Goal: Information Seeking & Learning: Learn about a topic

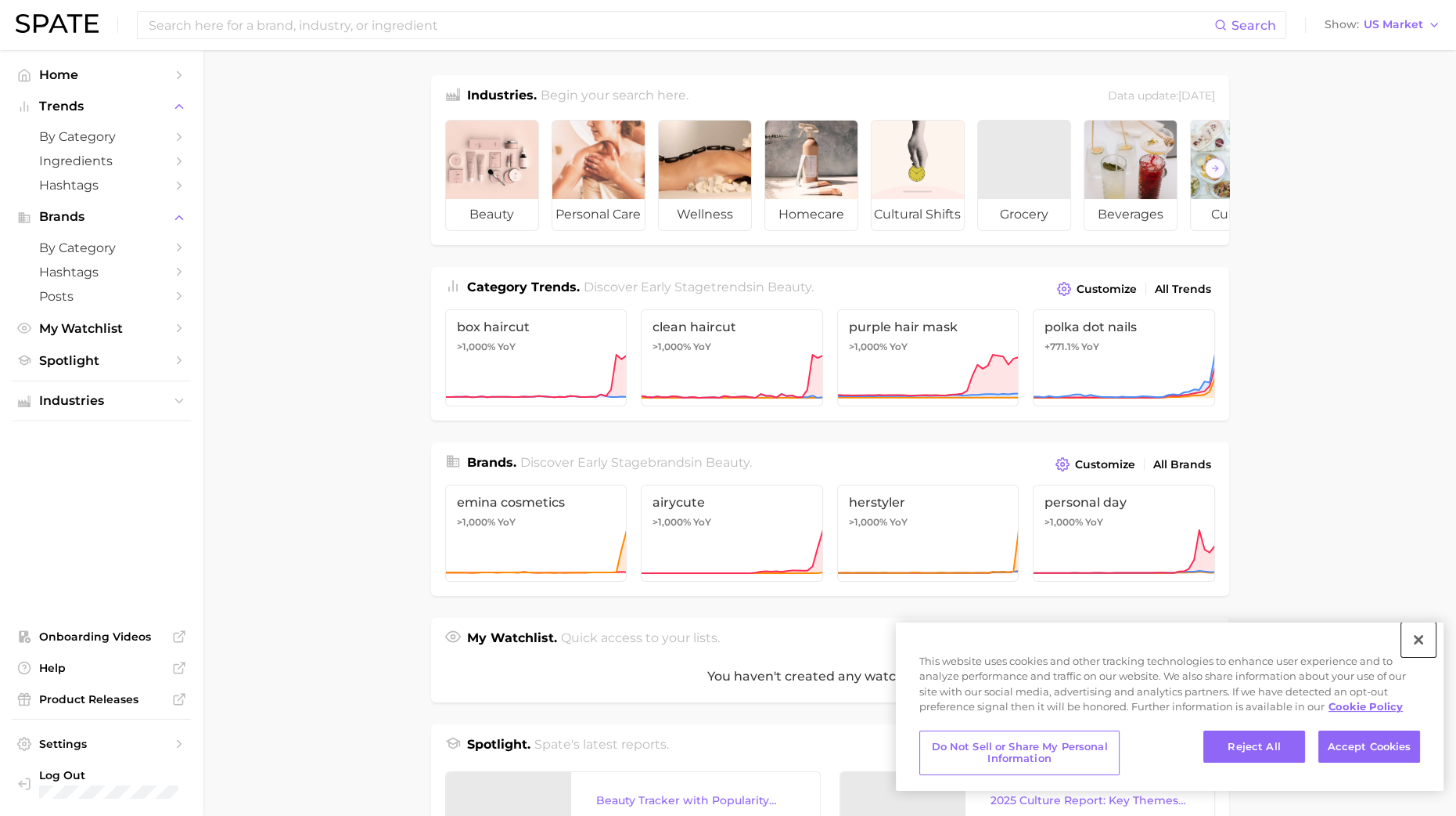
click at [1420, 633] on button "Close" at bounding box center [1418, 639] width 34 height 34
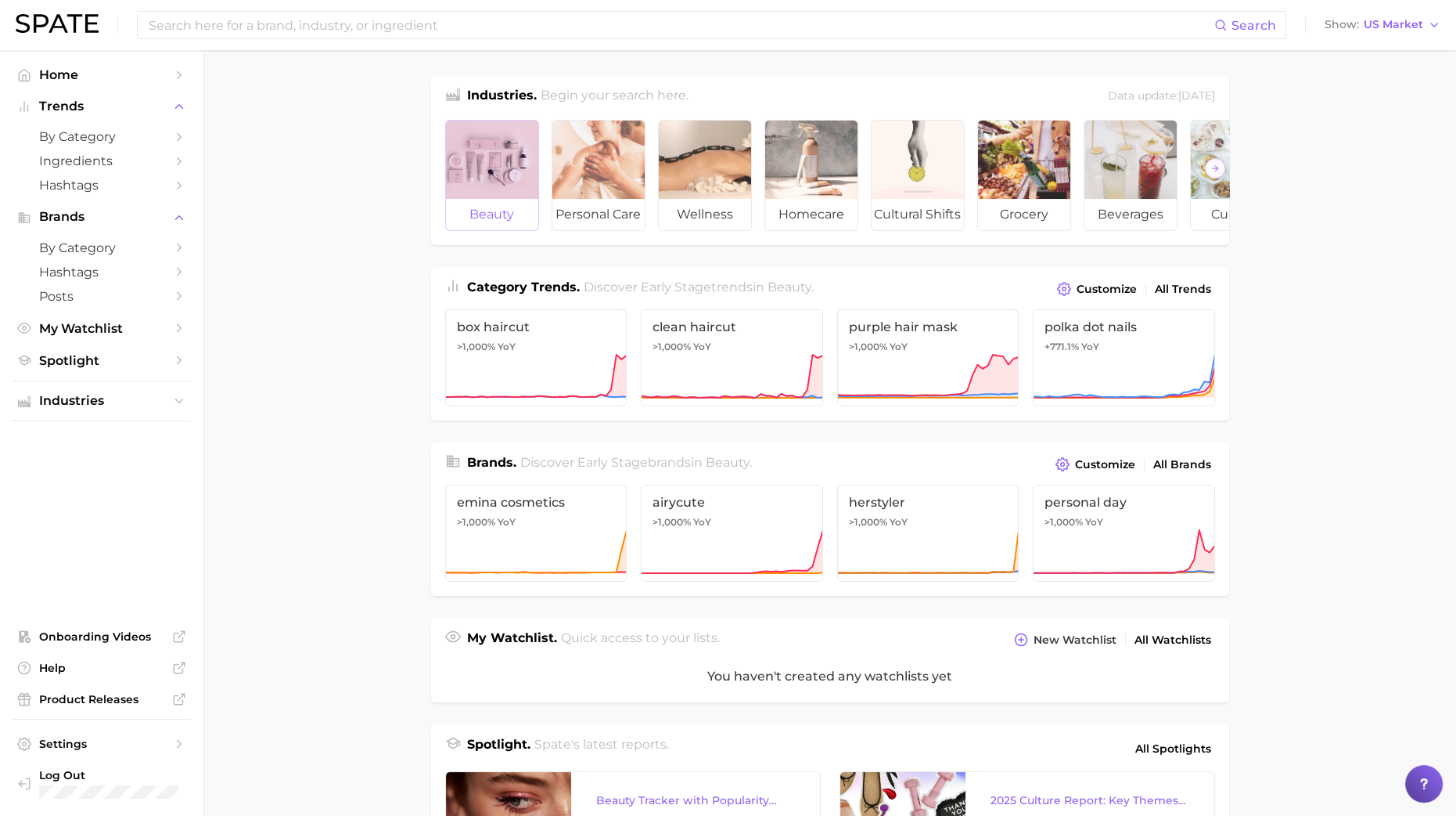
click at [493, 155] on div at bounding box center [492, 159] width 93 height 78
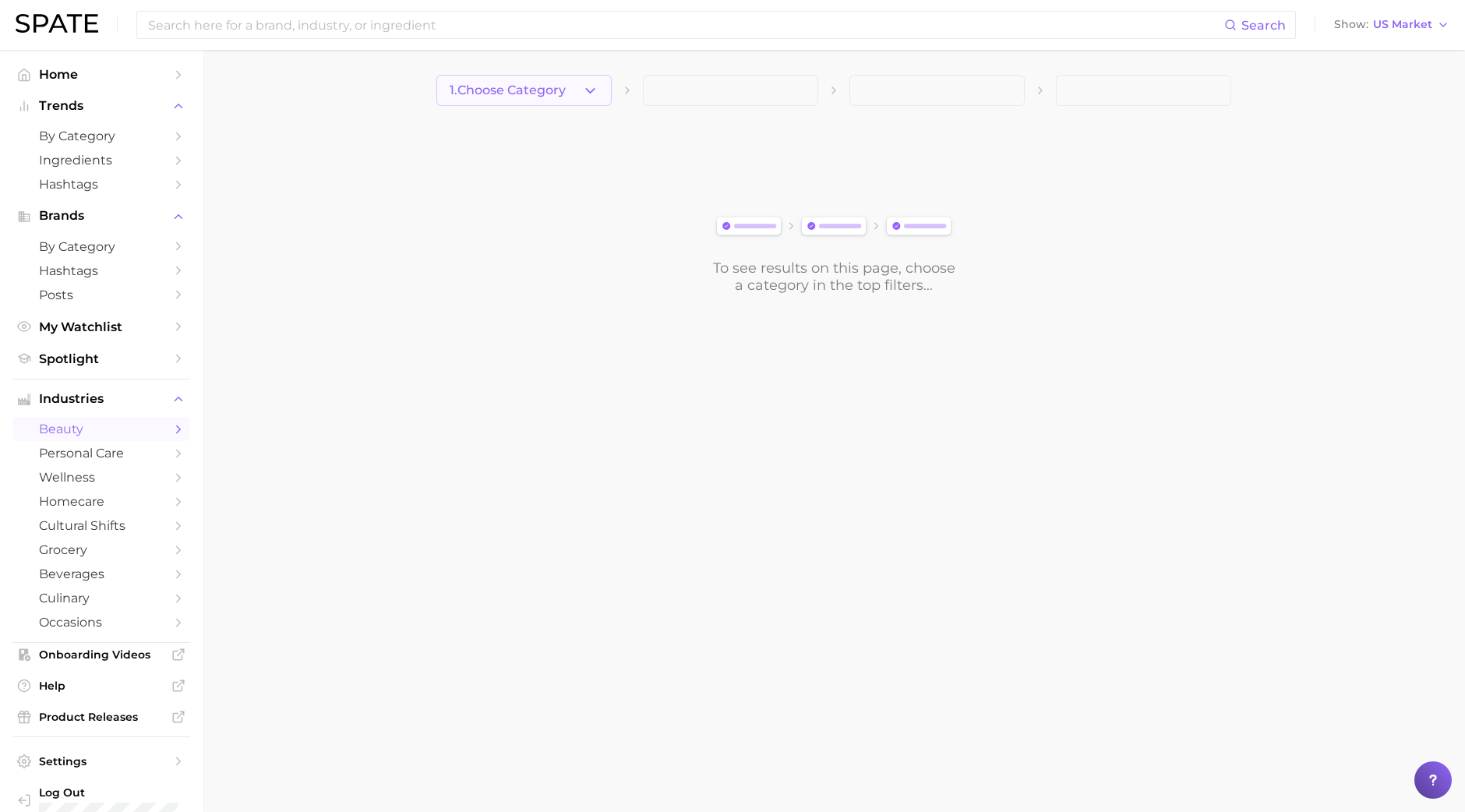
click at [542, 105] on button "1. Choose Category" at bounding box center [524, 90] width 175 height 31
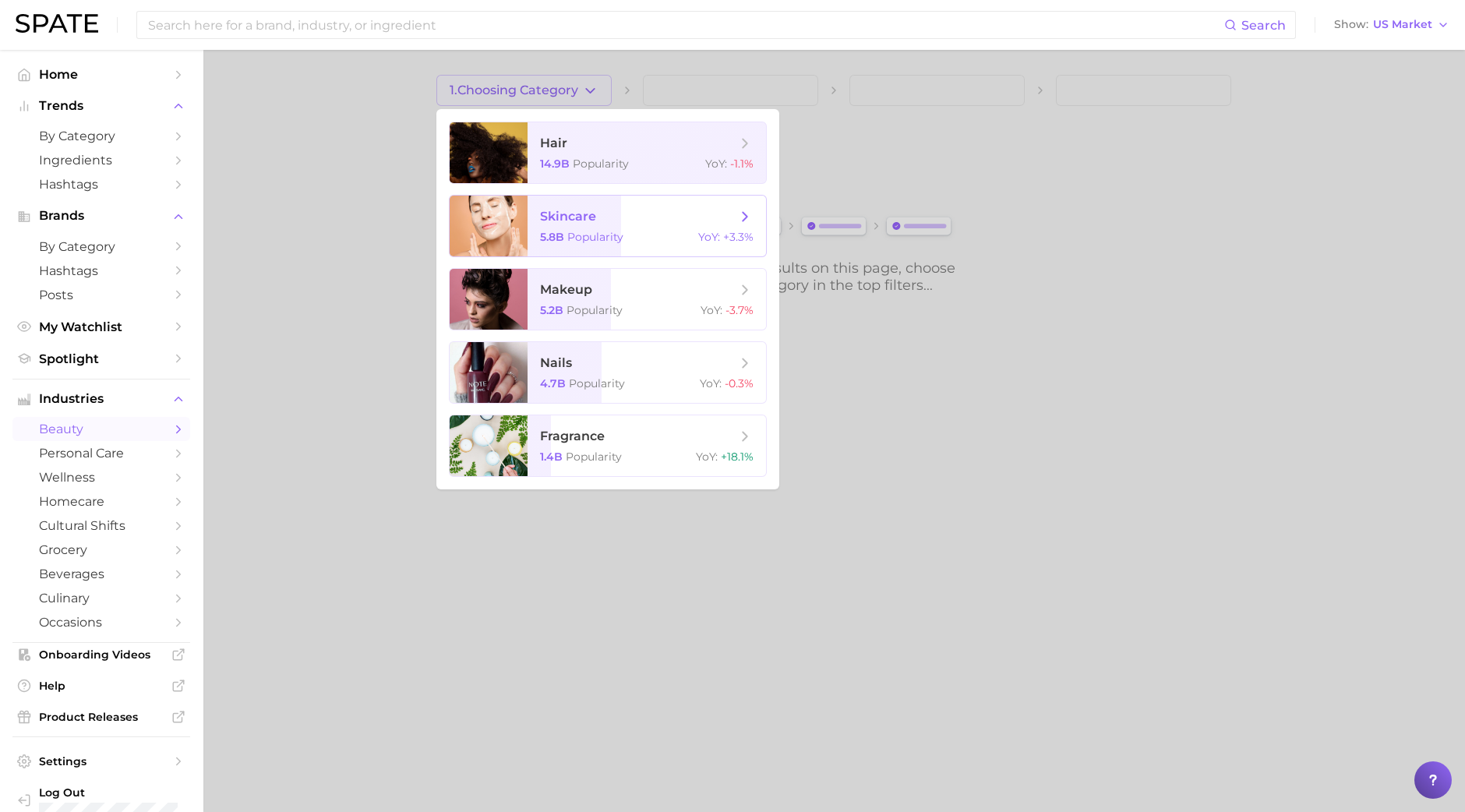
click at [501, 233] on div at bounding box center [488, 226] width 78 height 61
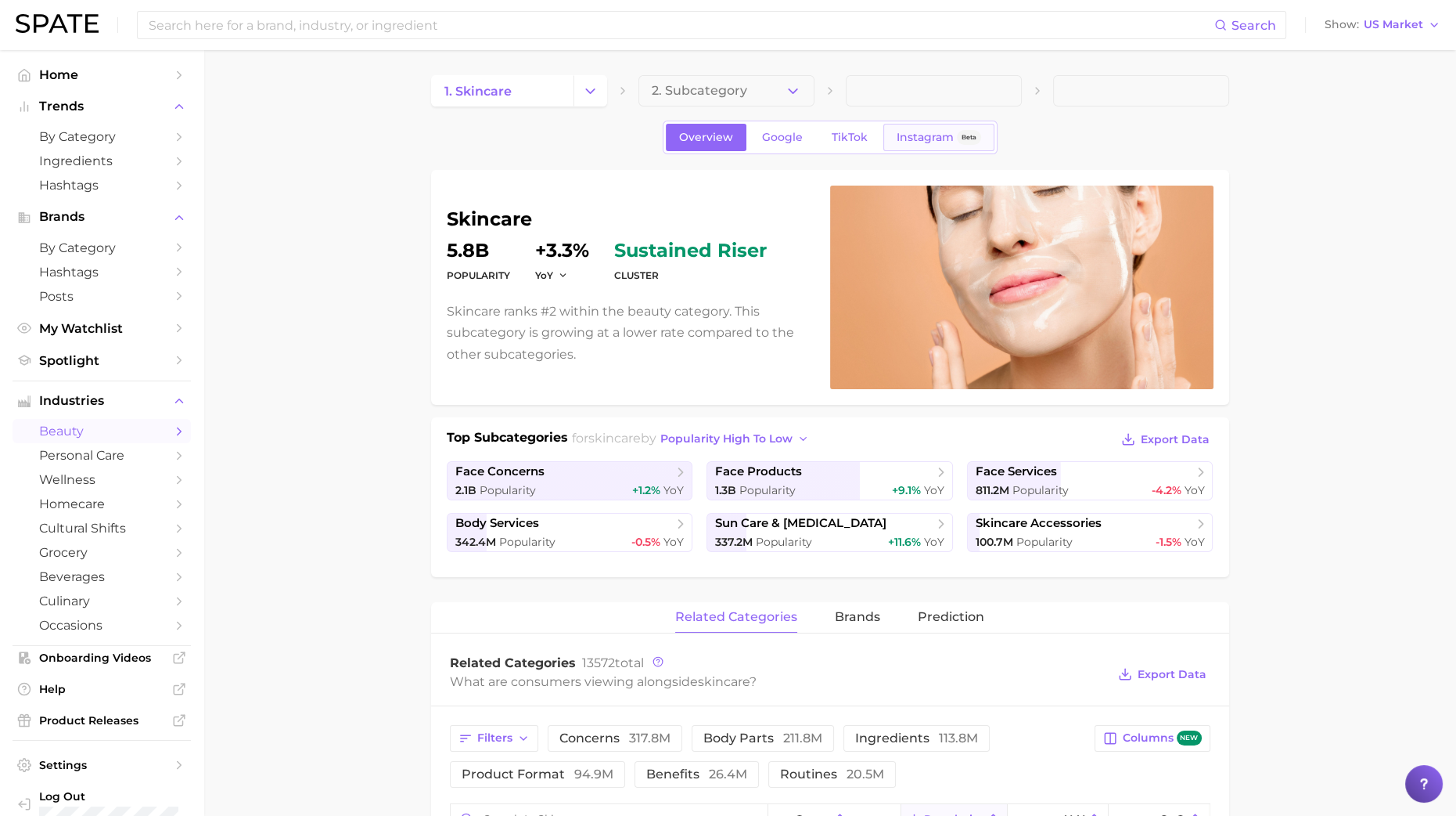
click at [921, 141] on span "Instagram" at bounding box center [925, 137] width 57 height 13
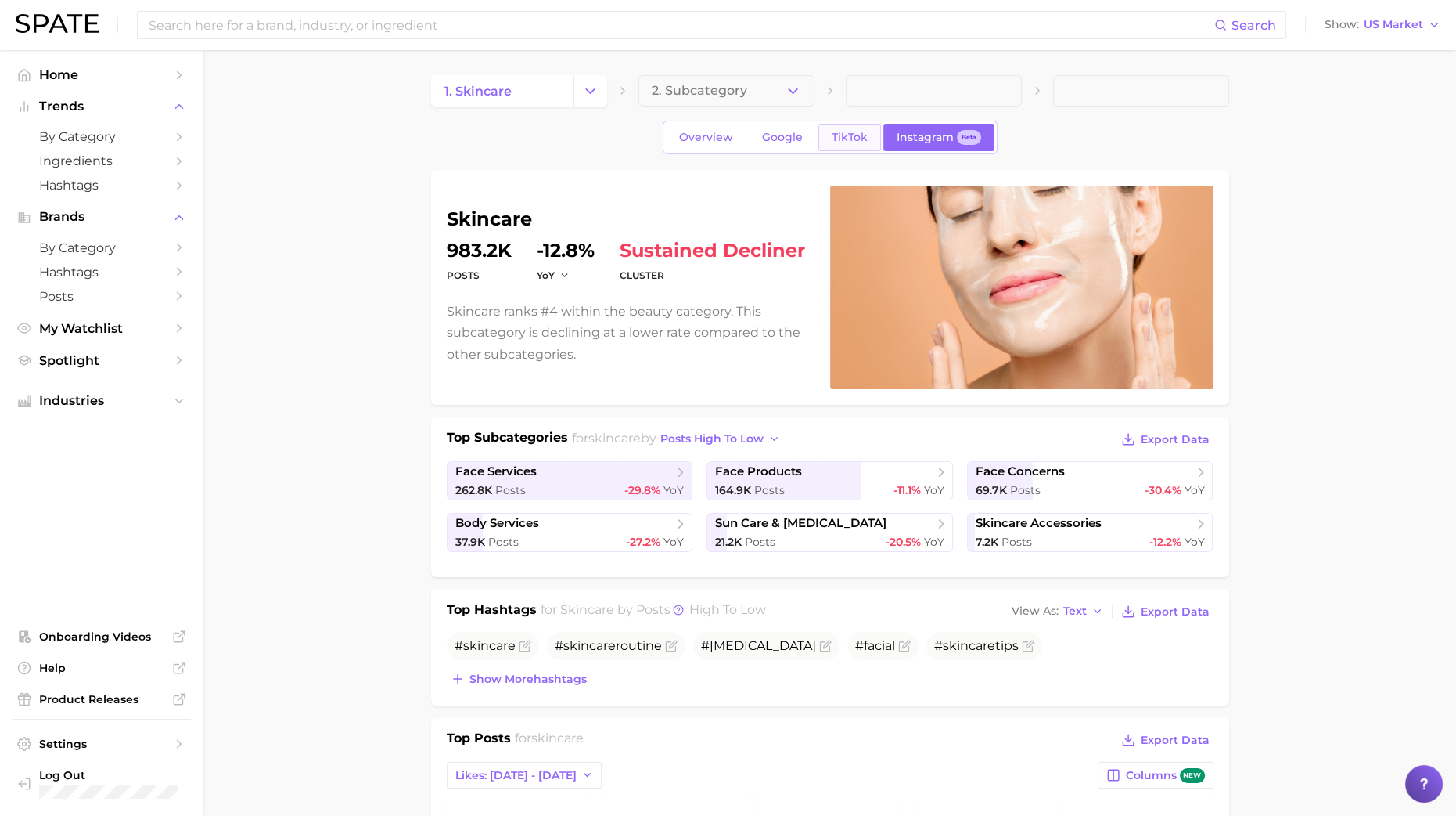
click at [861, 123] on link "TikTok" at bounding box center [850, 137] width 63 height 28
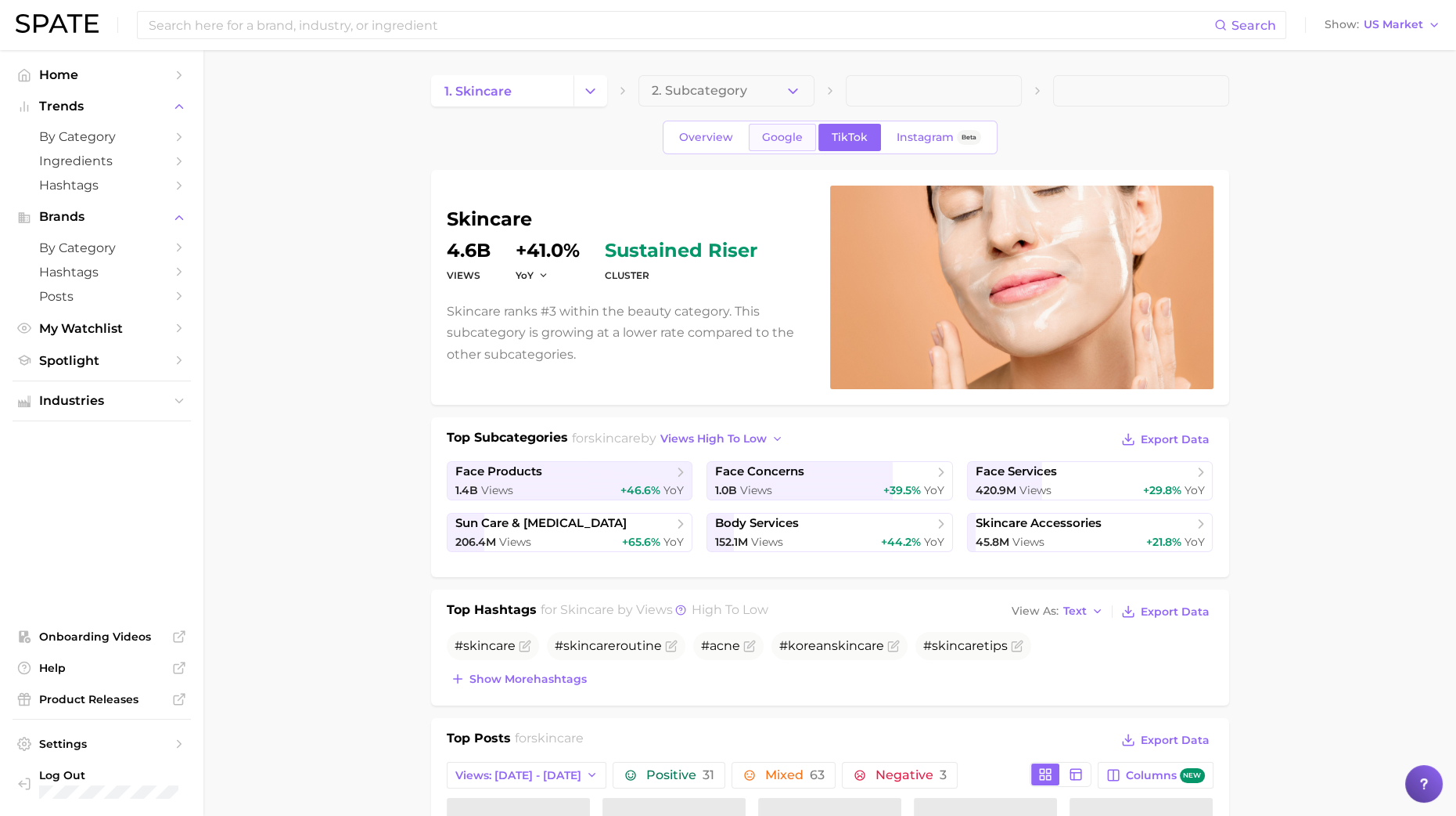
click at [761, 143] on link "Google" at bounding box center [782, 137] width 68 height 28
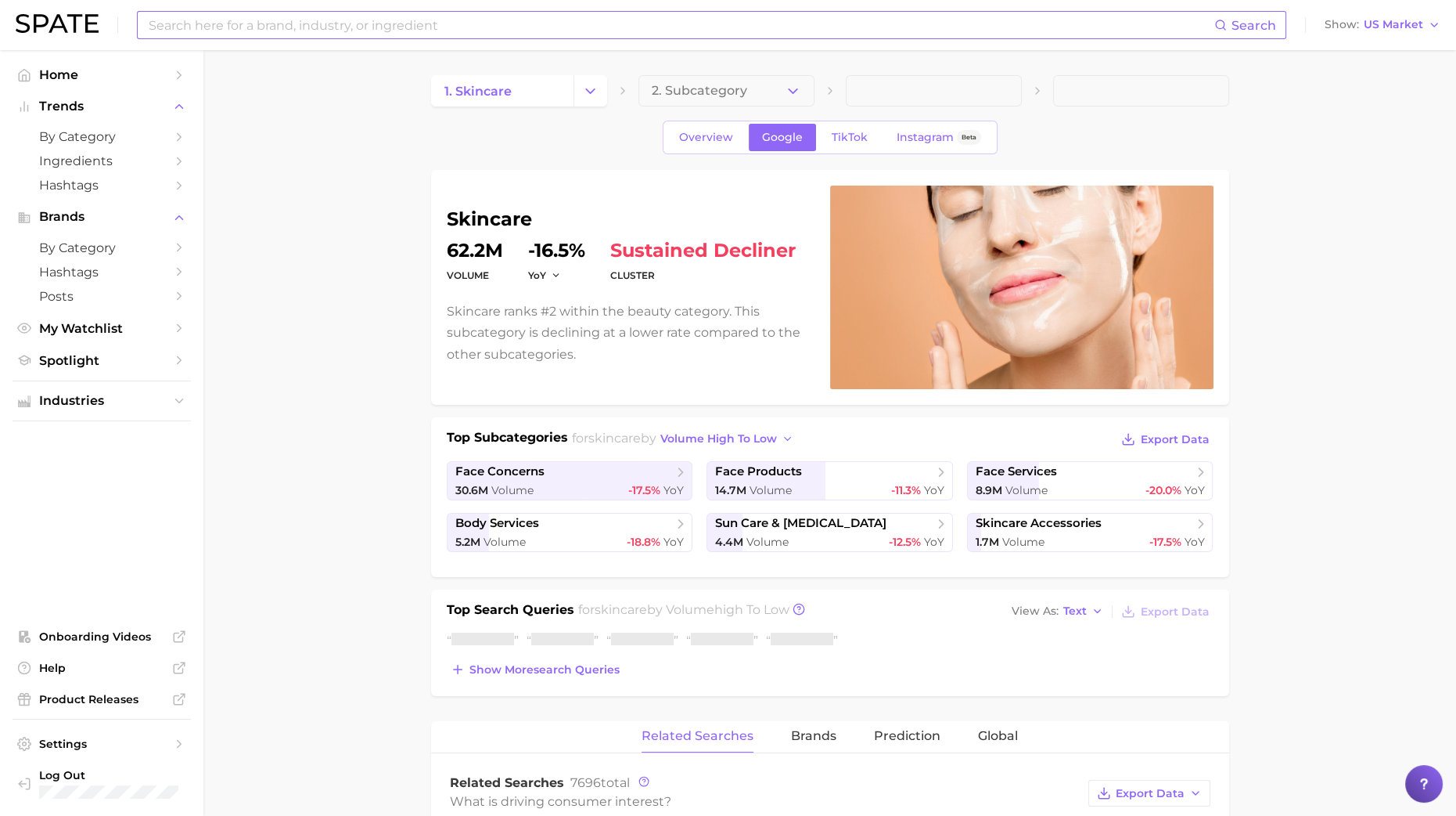
click at [348, 20] on input at bounding box center [681, 25] width 1068 height 27
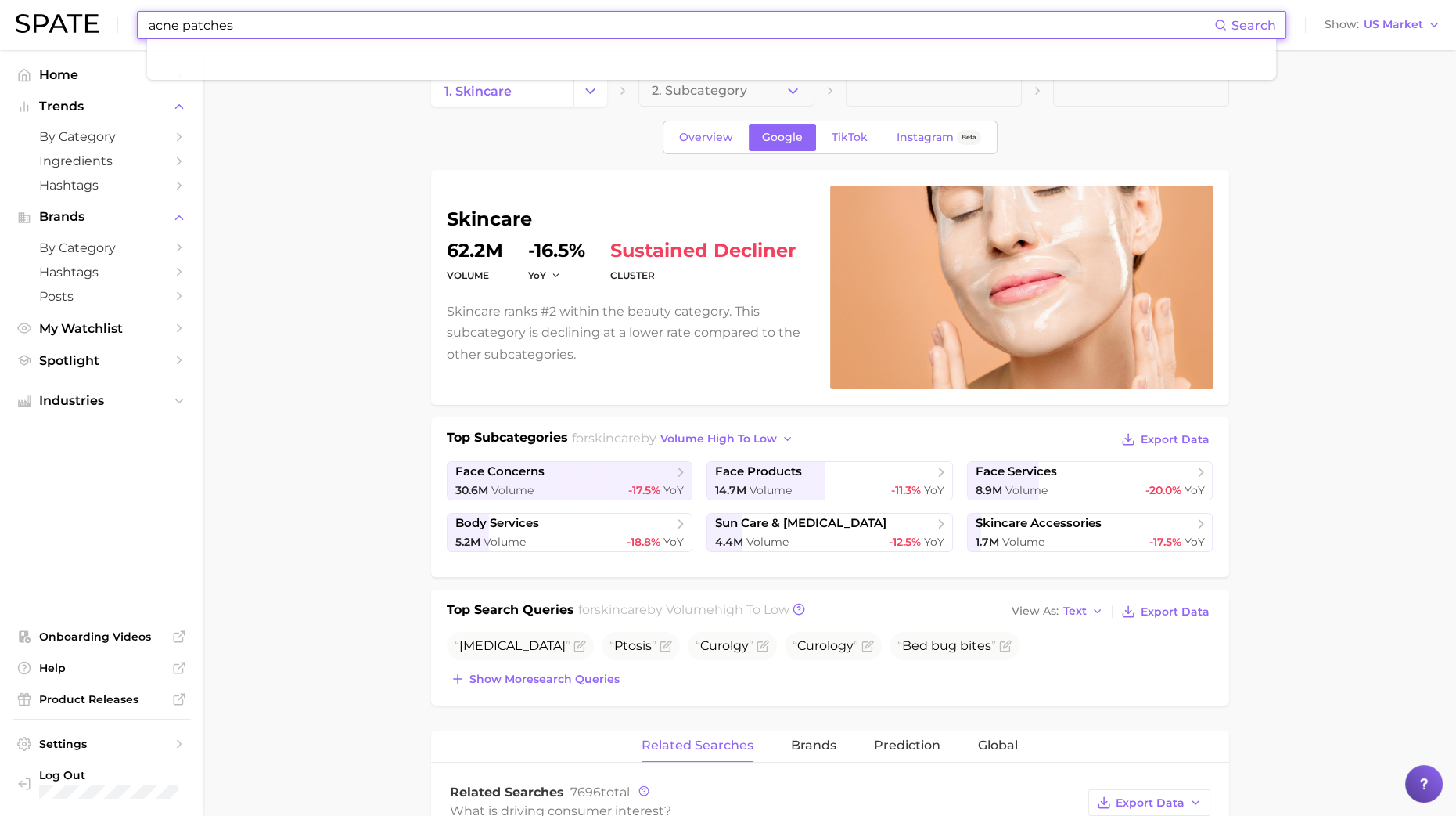
type input "acne patches"
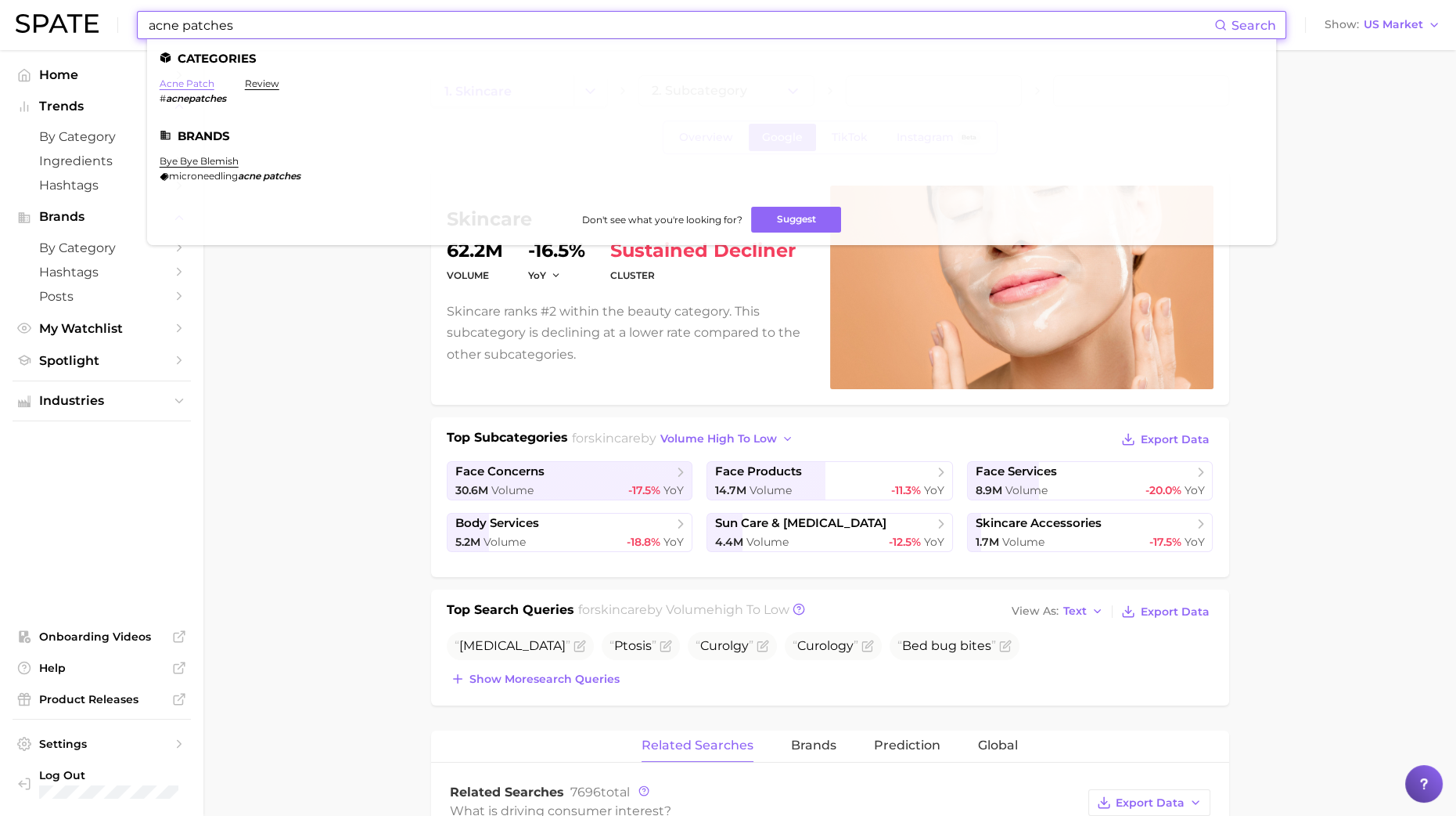
click at [192, 78] on link "acne patch" at bounding box center [186, 83] width 55 height 12
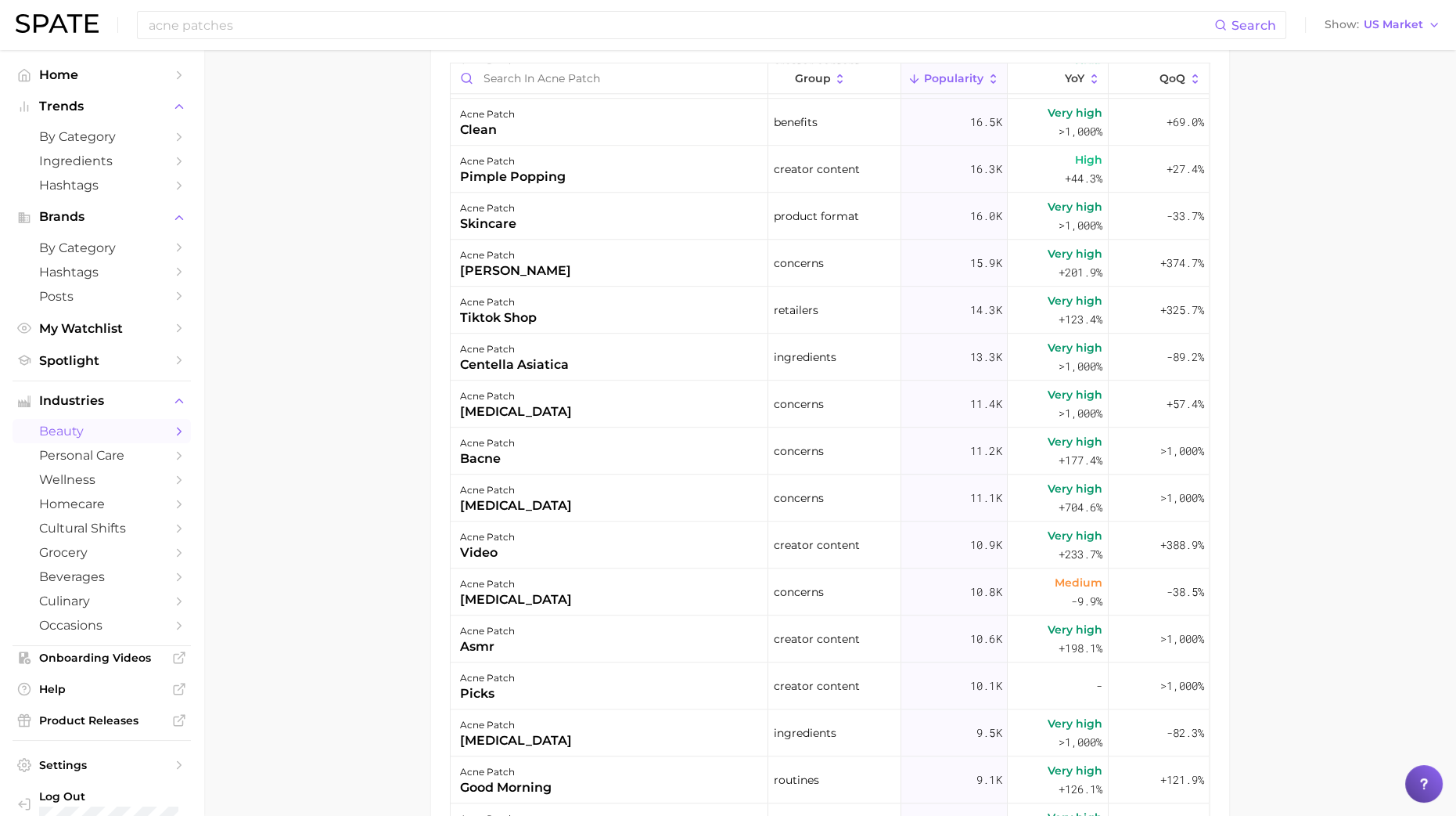
scroll to position [683, 0]
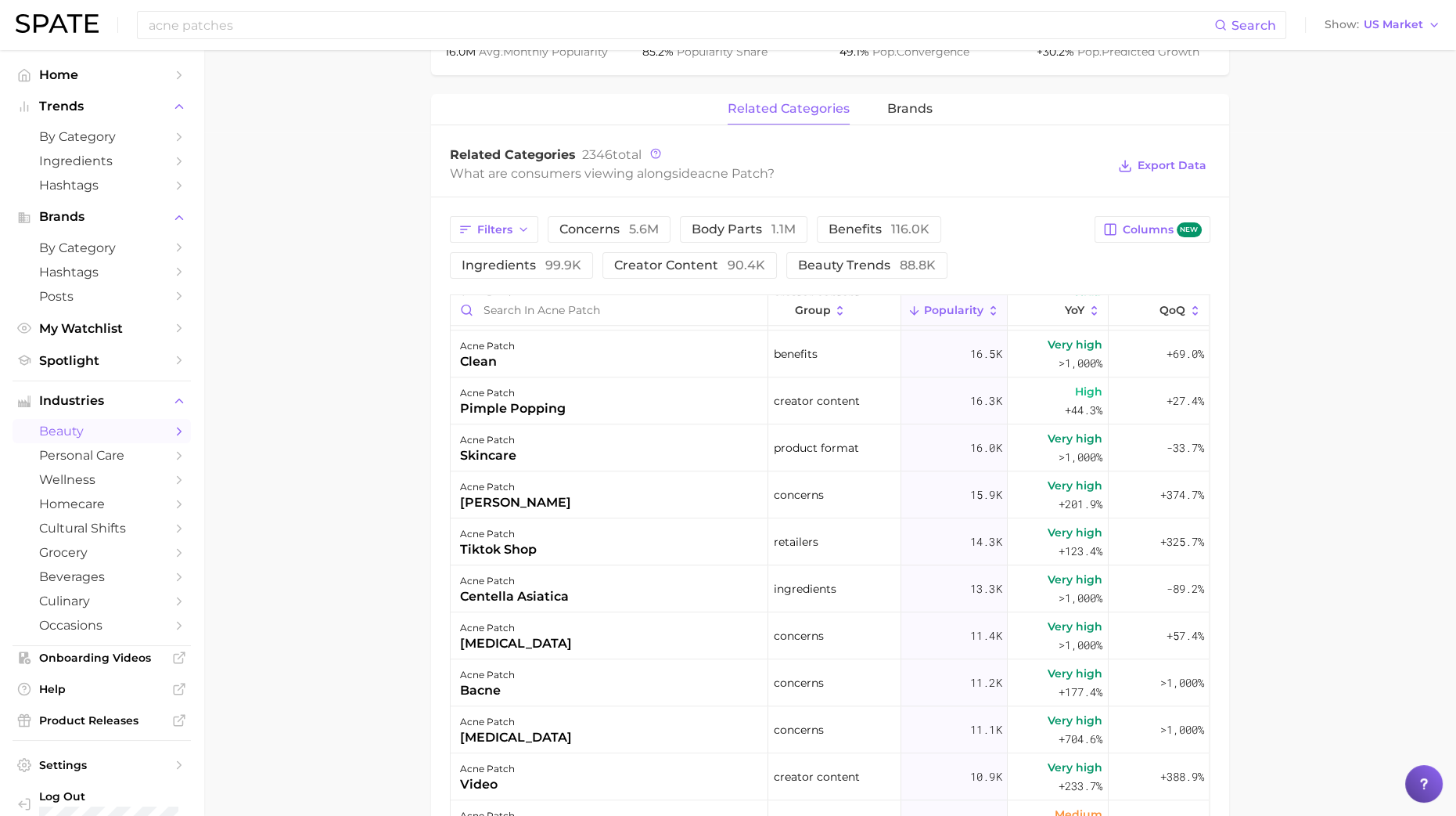
click at [352, 360] on main "1. skincare 2. face products 3. acne products 4. acne patch Overview Google Tik…" at bounding box center [829, 287] width 1253 height 1841
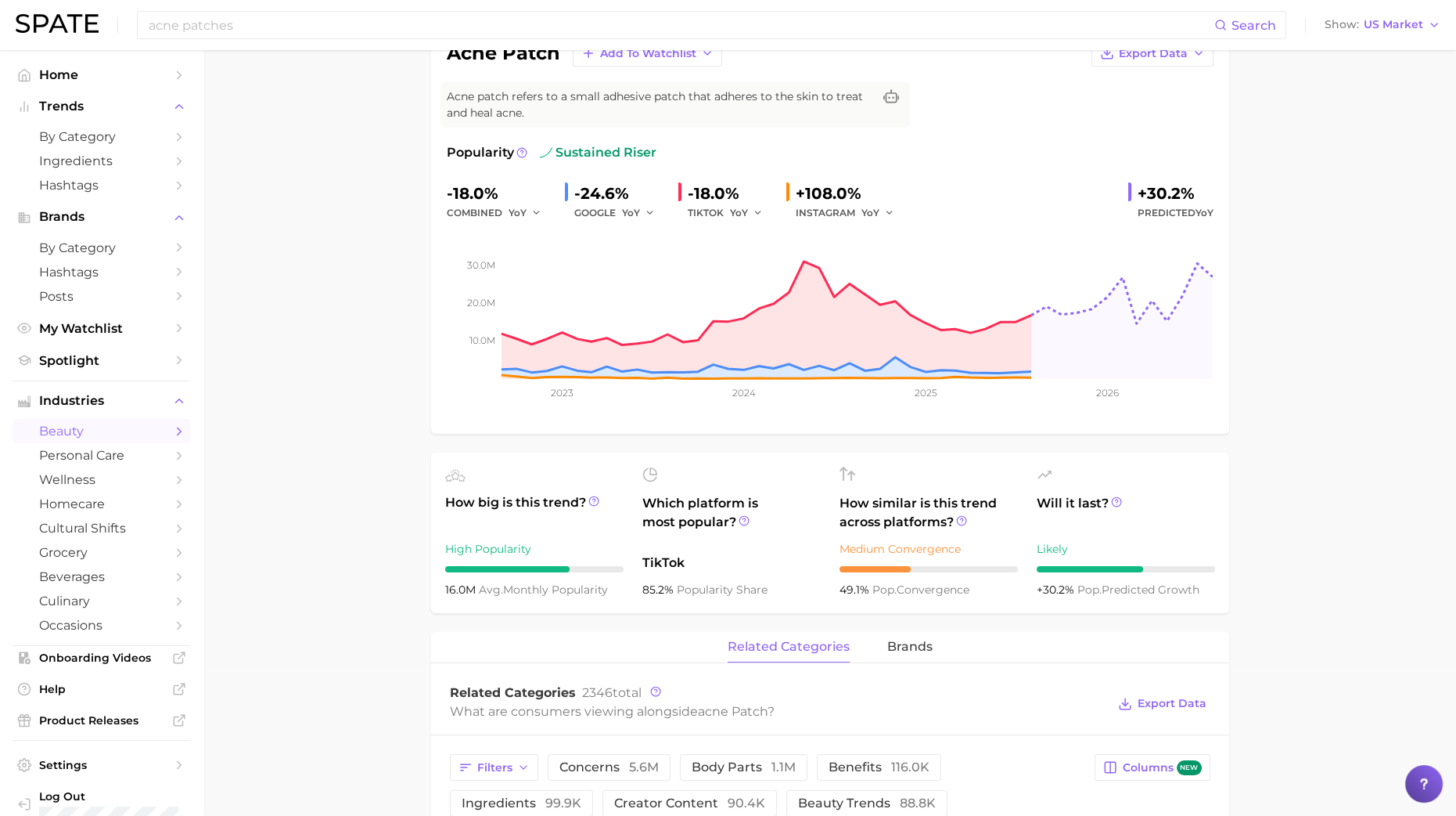
scroll to position [0, 0]
